Goal: Transaction & Acquisition: Obtain resource

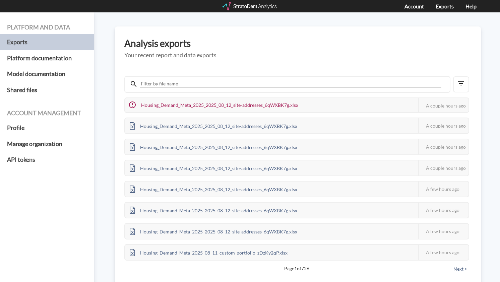
click at [247, 8] on div at bounding box center [249, 6] width 55 height 8
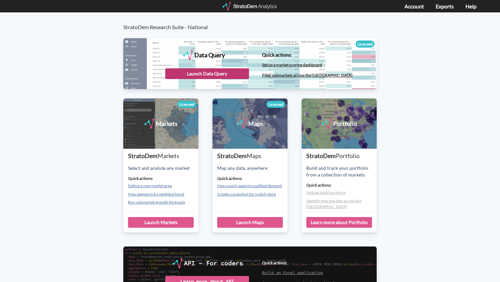
click at [199, 74] on div "Launch Data Query" at bounding box center [207, 73] width 84 height 11
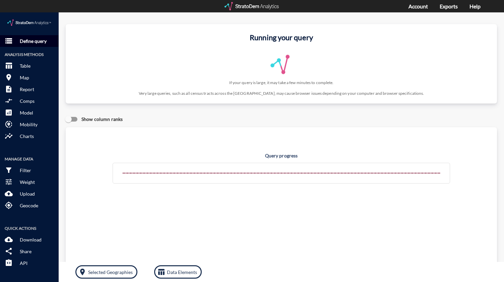
click p "Define query"
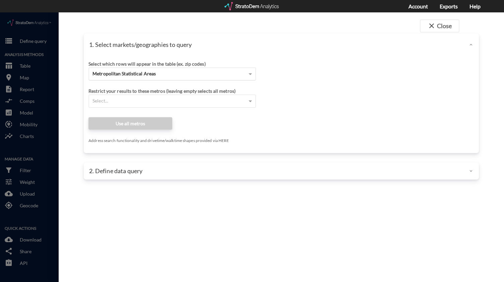
click div "Metropolitan Statistical Areas"
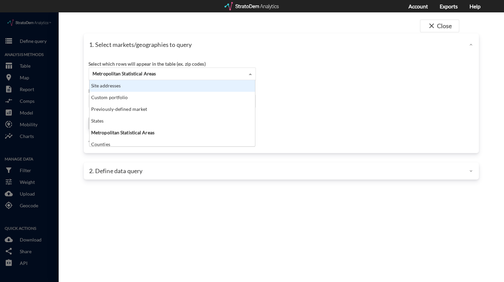
click div "Site addresses"
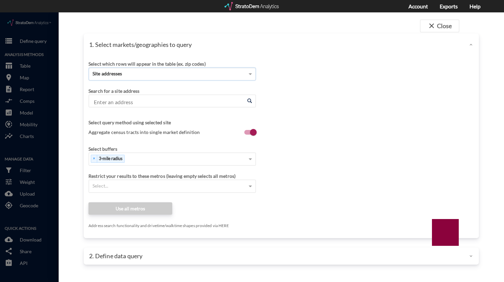
click input "Enter an address"
paste input "8080 Old York Rd b1, Elkins Park, PA 19027"
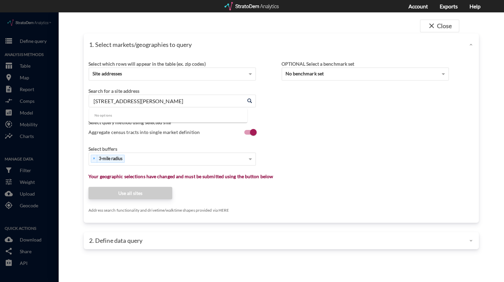
click input "8080 Old York Rd b1, Elkins Park, PA 19027"
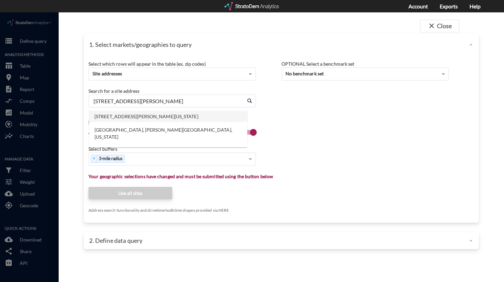
click li "8080 Old York Rd, Elkins Park, Pennsylvania"
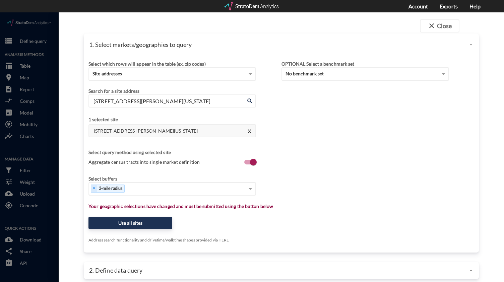
type input "8080 Old York Rd, Elkins Park, Pennsylvania"
type input "1"
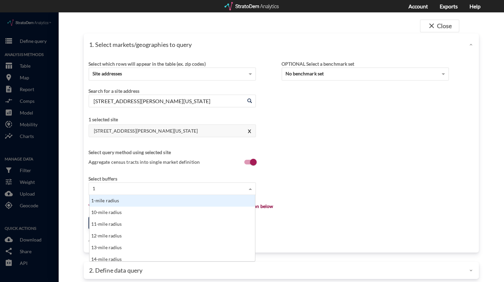
scroll to position [61, 161]
click div "1-mile radius"
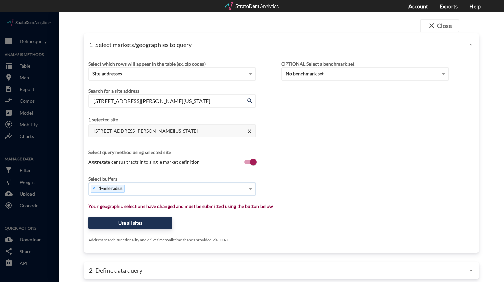
type input "3"
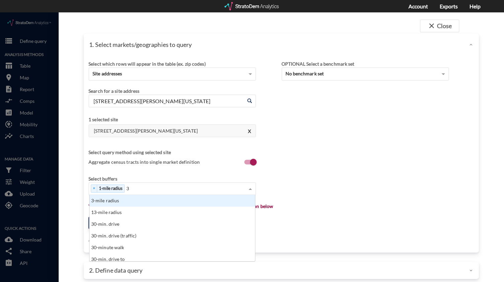
click div "3-mile radius"
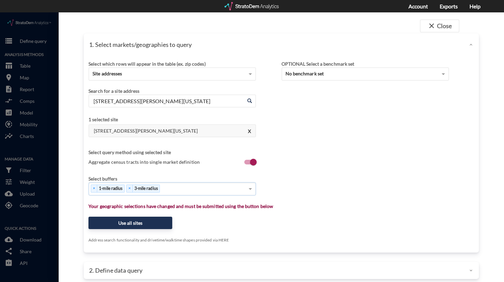
type input "5"
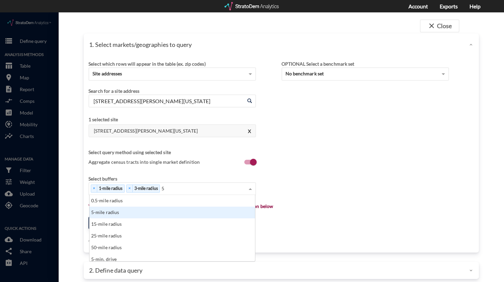
click div "5-mile radius"
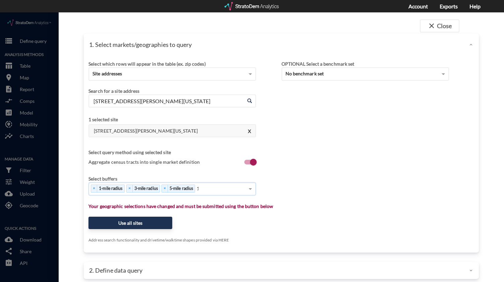
type input "10"
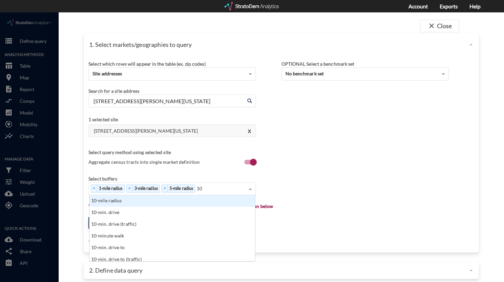
click div "10-mile radius"
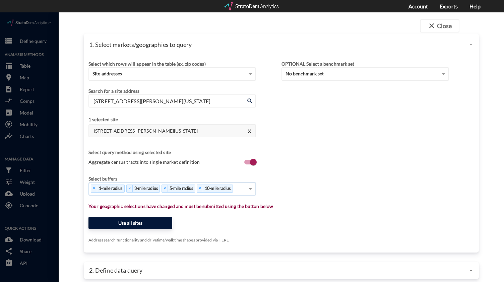
click button "Use all sites"
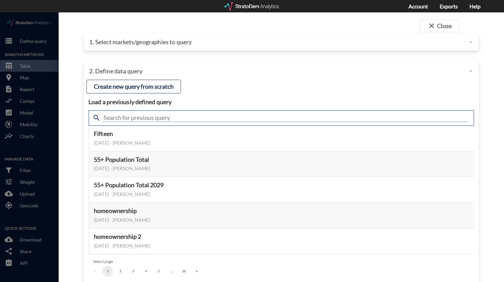
click input "text"
type input "SL"
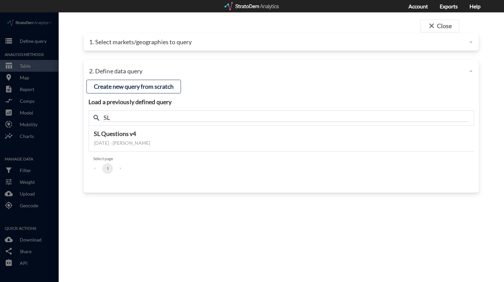
click div "Load a previously defined query Create new query from scratch search SL SL Ques…"
click button "Select this query"
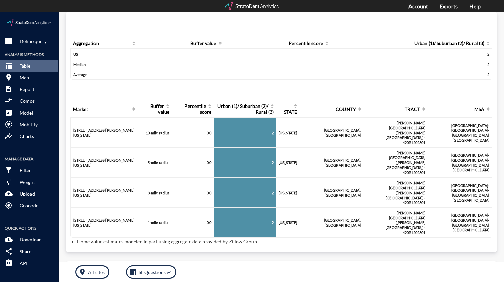
scroll to position [22, 0]
click p "Download"
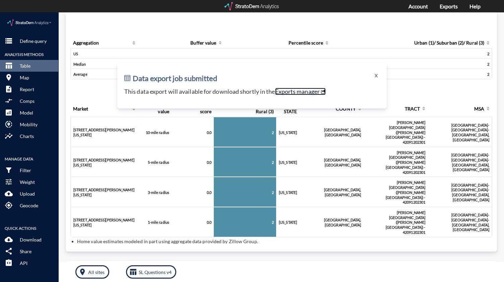
click link "Exports manager"
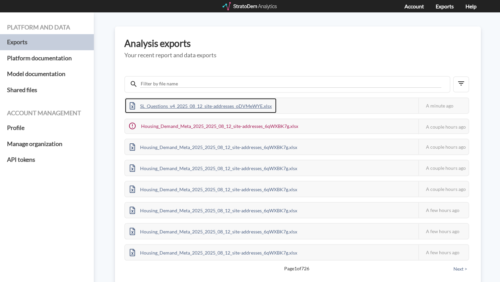
click at [189, 103] on div "SL_Questions_v4_2025_08_12_site-addresses_oDVMeWYE.xlsx" at bounding box center [200, 105] width 151 height 15
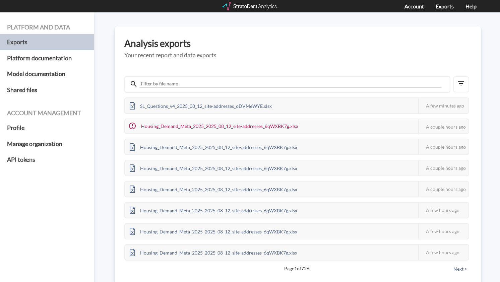
click at [229, 9] on div at bounding box center [249, 6] width 55 height 8
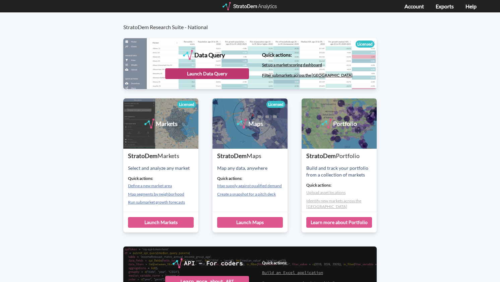
click at [198, 73] on div "Launch Data Query" at bounding box center [207, 73] width 84 height 11
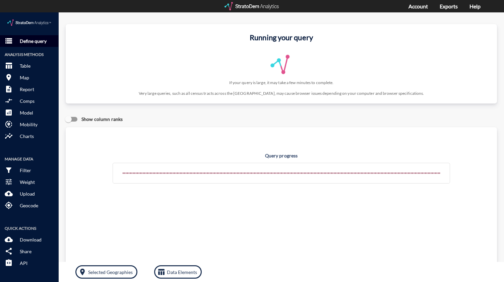
click p "Define query"
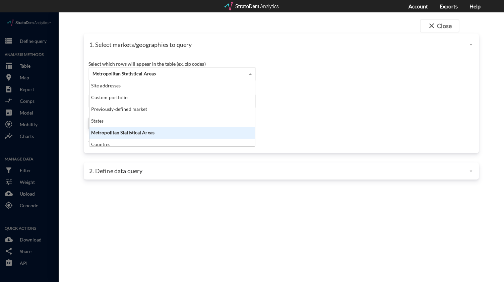
click span "Metropolitan Statistical Areas"
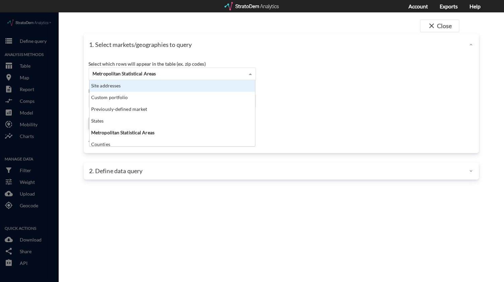
click div "Custom portfolio"
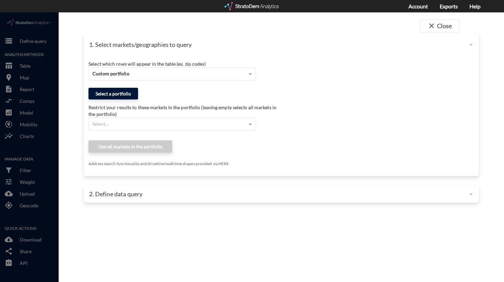
click button "Select a portfolio"
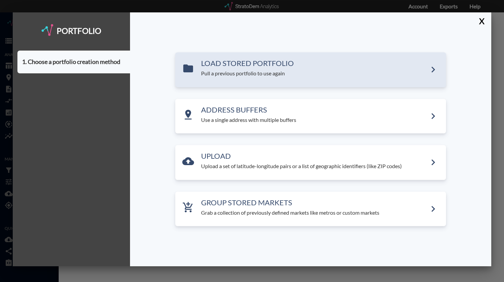
click at [243, 67] on h3 "LOAD STORED PORTFOLIO" at bounding box center [314, 63] width 226 height 8
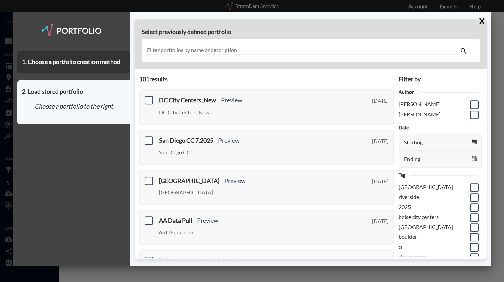
click at [212, 49] on input "text" at bounding box center [302, 50] width 313 height 9
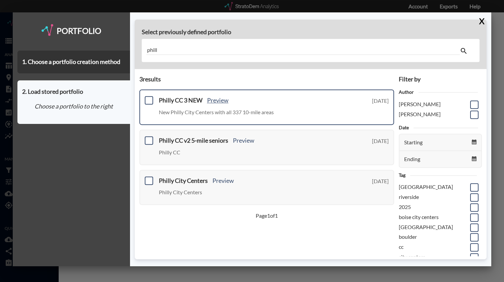
type input "phill"
click at [218, 101] on link "Preview" at bounding box center [217, 99] width 21 height 7
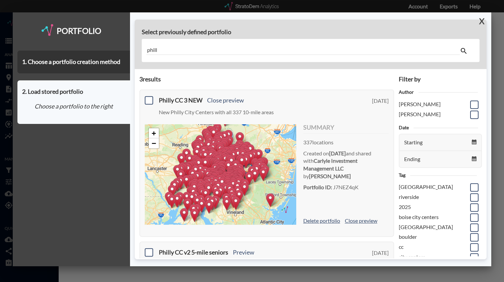
click at [482, 23] on button "X" at bounding box center [480, 20] width 12 height 17
